Goal: Information Seeking & Learning: Learn about a topic

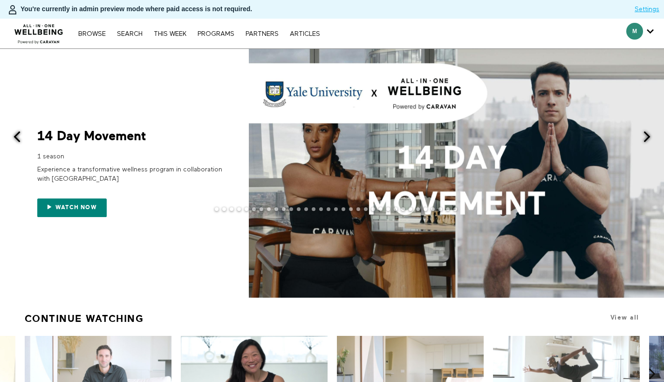
click at [649, 136] on span at bounding box center [648, 137] width 12 height 12
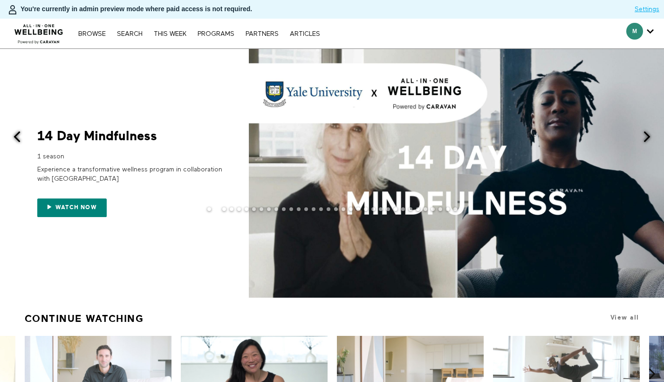
click at [649, 136] on span at bounding box center [648, 137] width 12 height 12
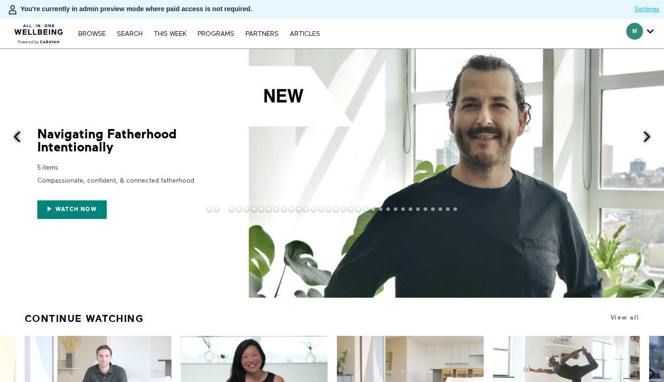
click at [649, 136] on span at bounding box center [648, 137] width 12 height 12
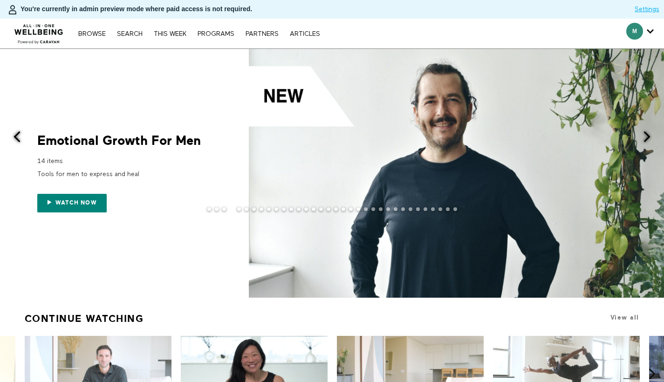
click at [649, 136] on span at bounding box center [648, 137] width 12 height 12
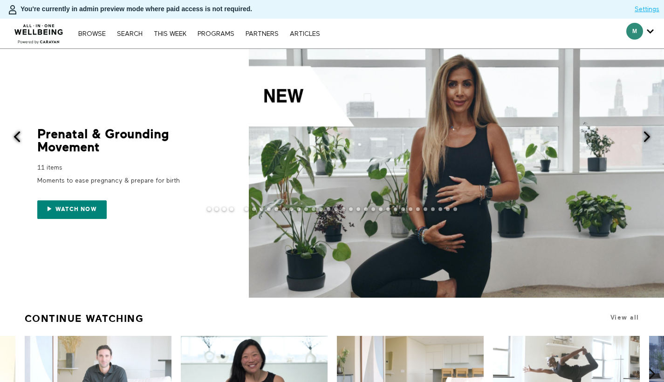
click at [649, 136] on span at bounding box center [648, 137] width 12 height 12
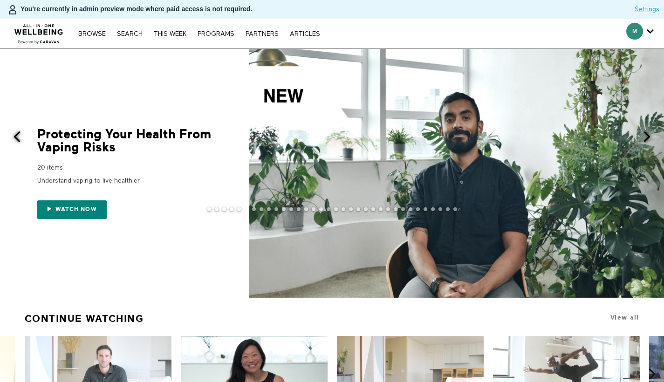
click at [649, 136] on span at bounding box center [648, 137] width 12 height 12
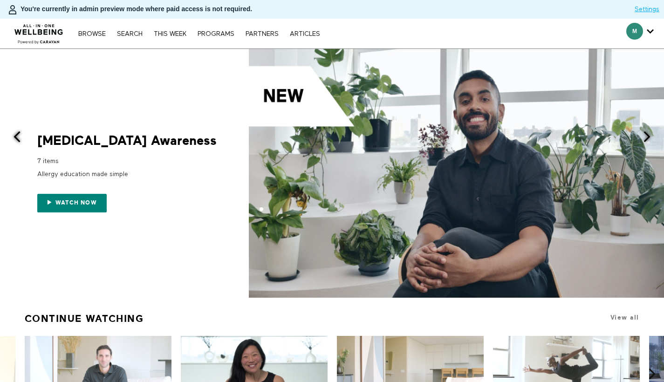
click at [649, 136] on span at bounding box center [648, 137] width 12 height 12
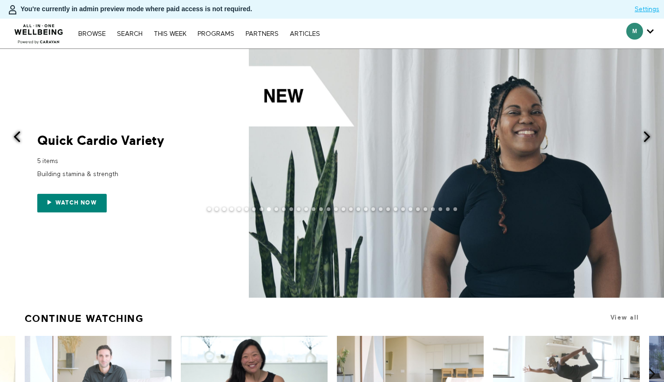
click at [18, 142] on span at bounding box center [17, 137] width 12 height 12
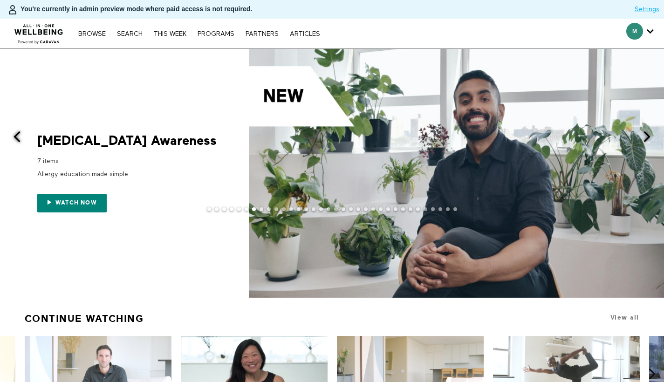
click at [17, 140] on span at bounding box center [17, 137] width 12 height 12
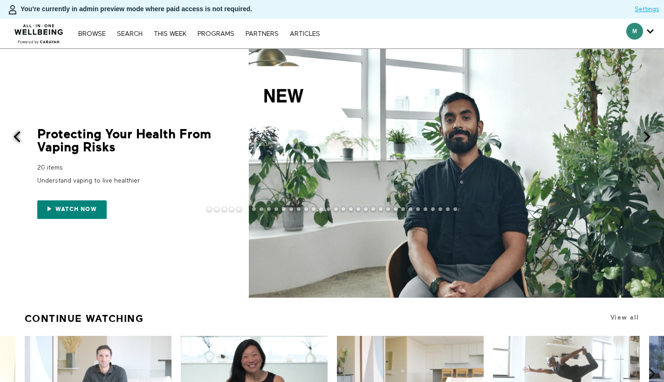
click at [17, 140] on span at bounding box center [17, 137] width 12 height 12
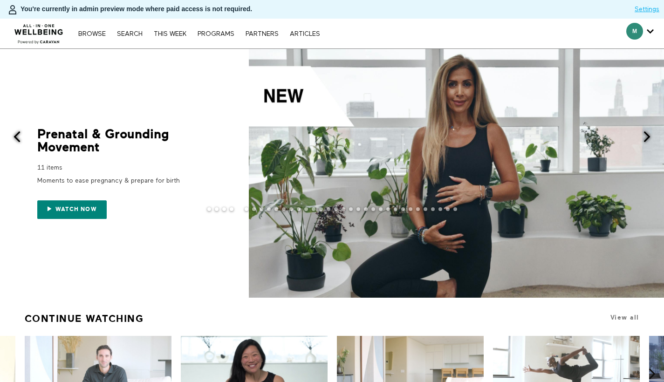
click at [17, 140] on span at bounding box center [17, 137] width 12 height 12
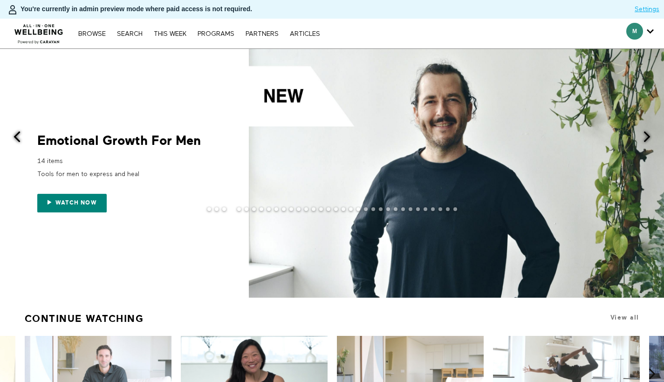
click at [53, 144] on div "Emotional Growth For Men" at bounding box center [130, 140] width 187 height 13
